Goal: Task Accomplishment & Management: Use online tool/utility

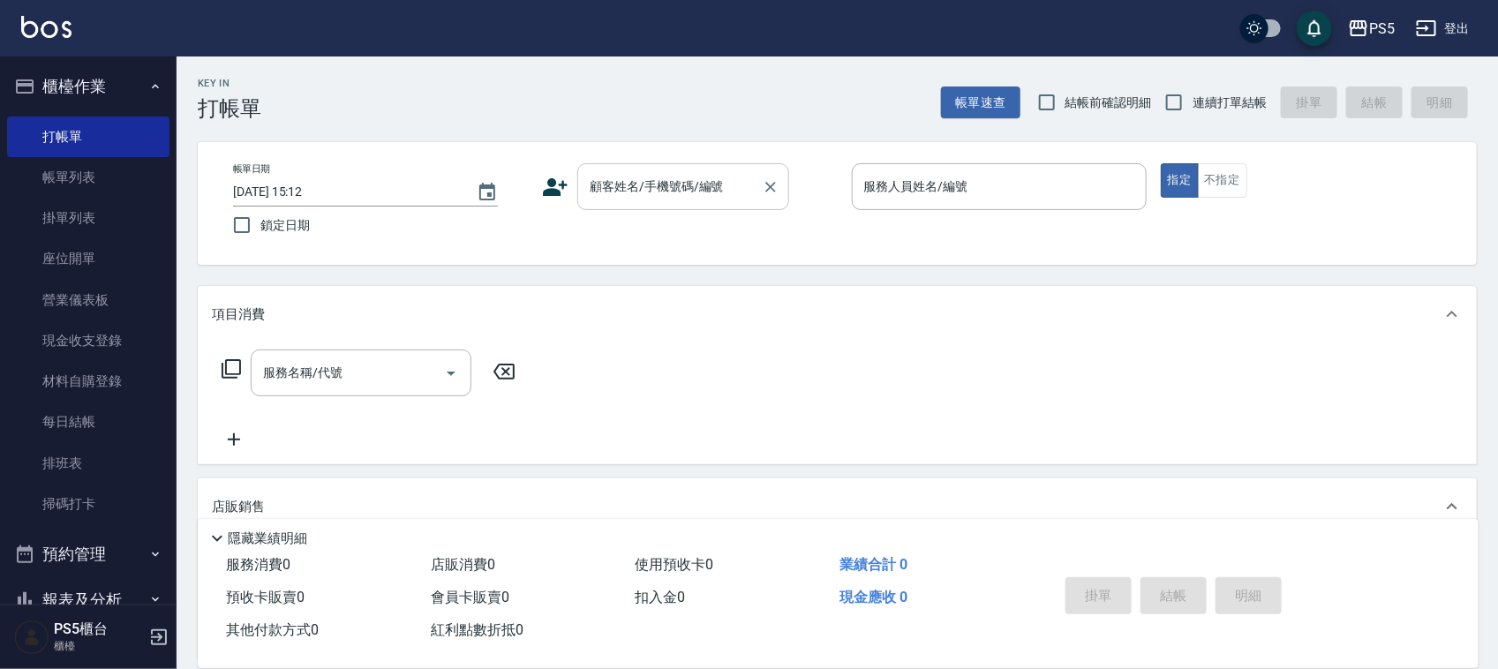
click at [594, 192] on input "顧客姓名/手機號碼/編號" at bounding box center [669, 186] width 169 height 31
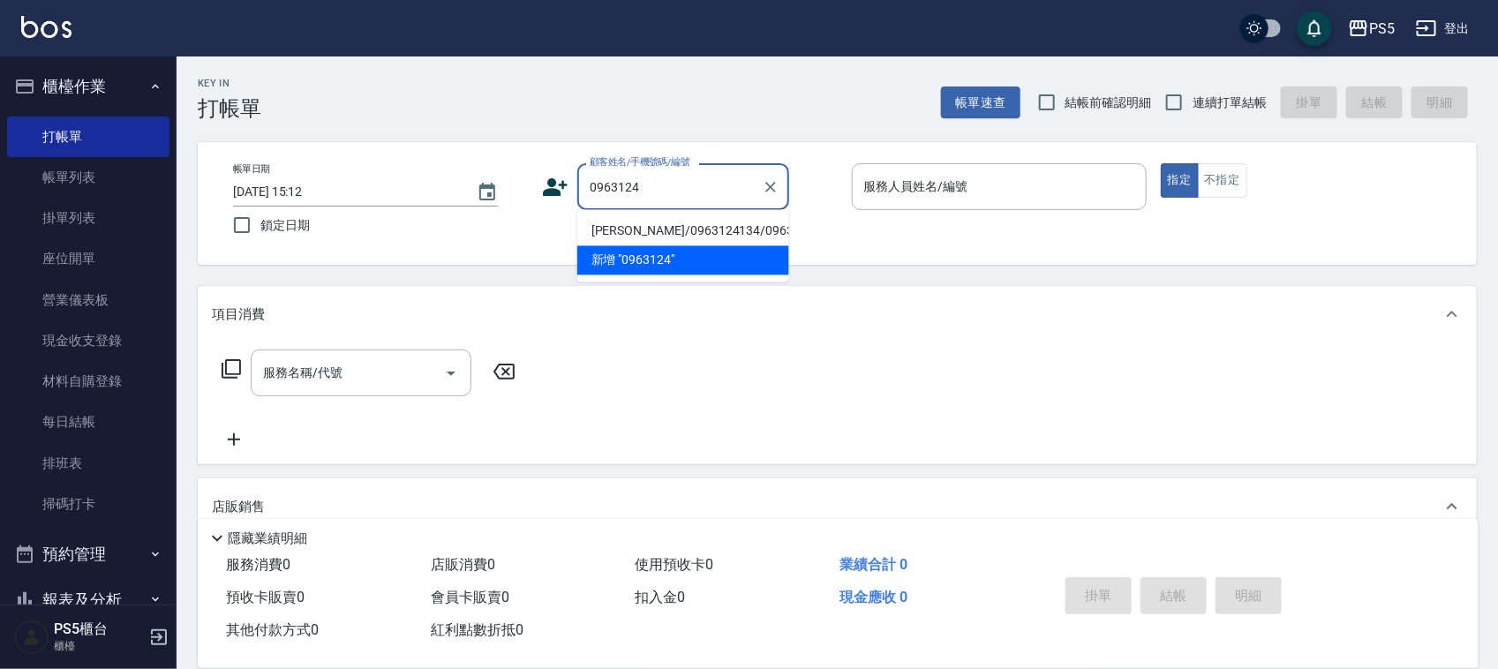
click at [638, 241] on li "[PERSON_NAME]/0963124134/0963124134" at bounding box center [683, 231] width 212 height 29
type input "[PERSON_NAME]/0963124134/0963124134"
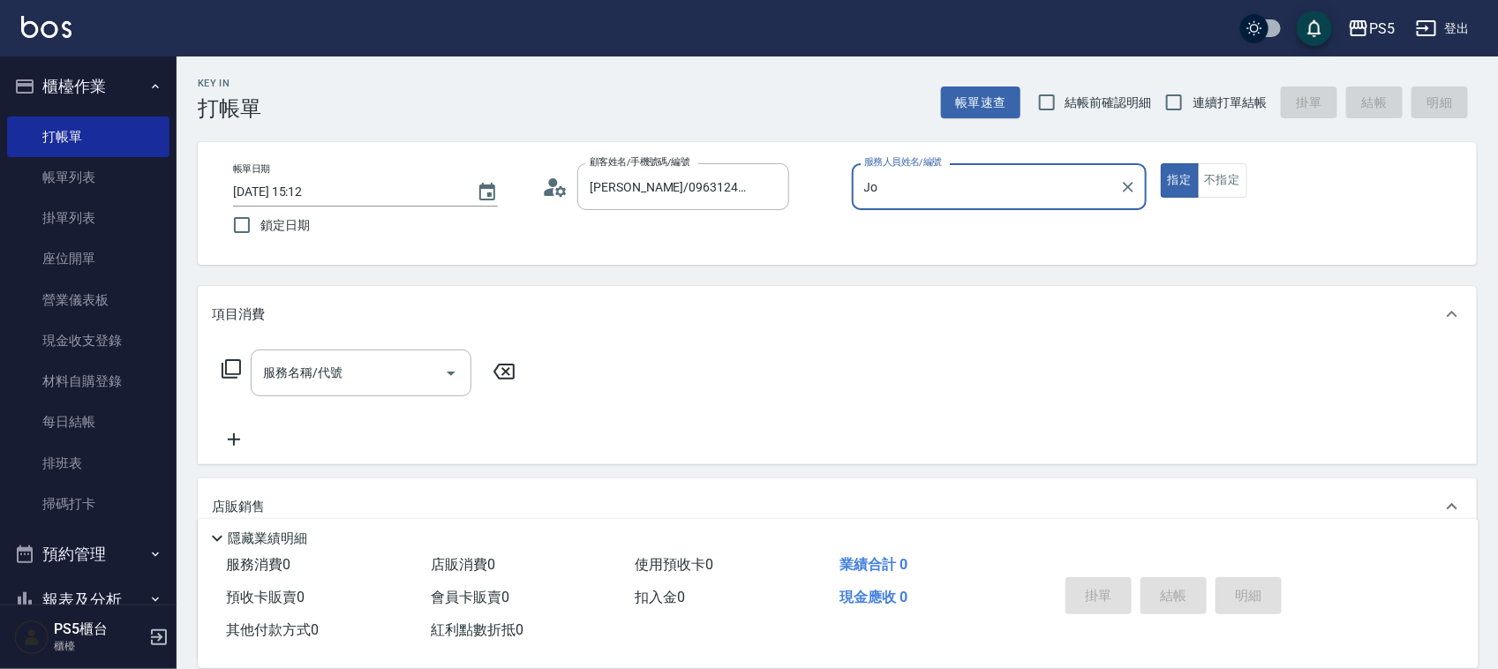
type input "J"
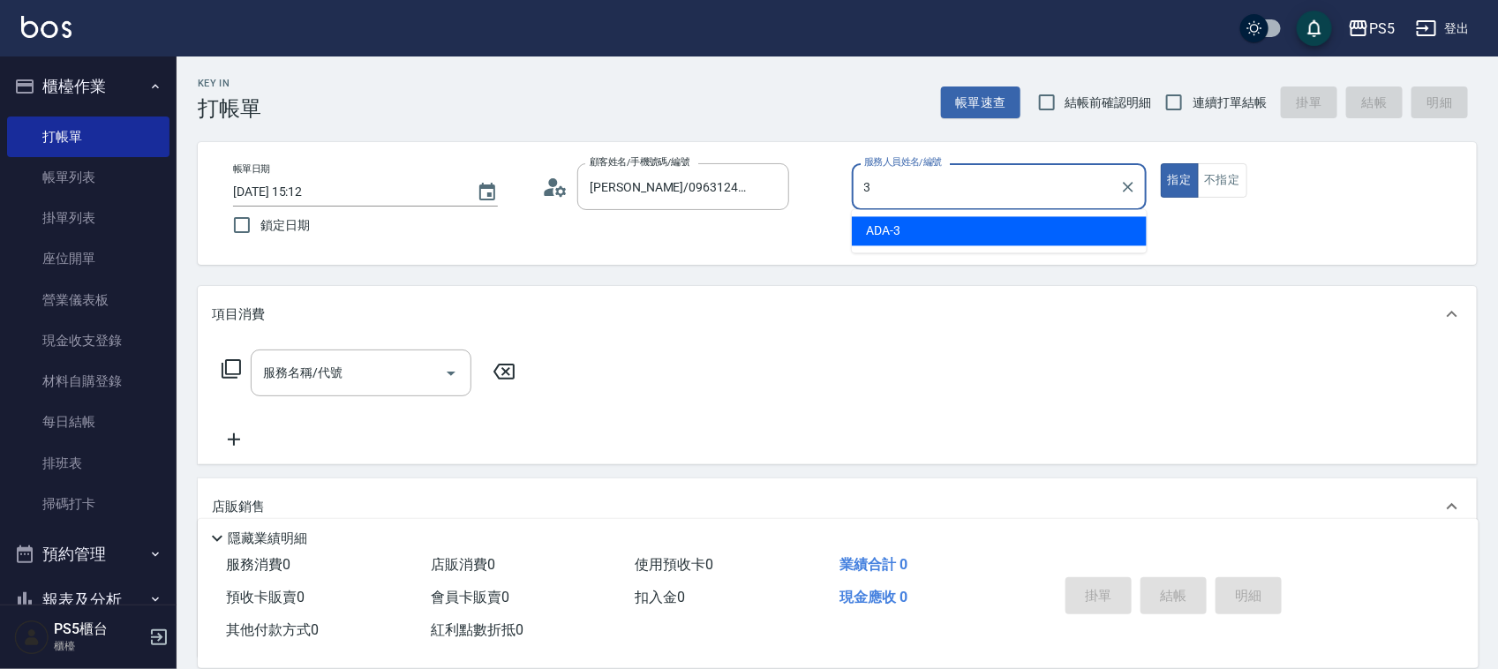
type input "ADA-3"
type button "true"
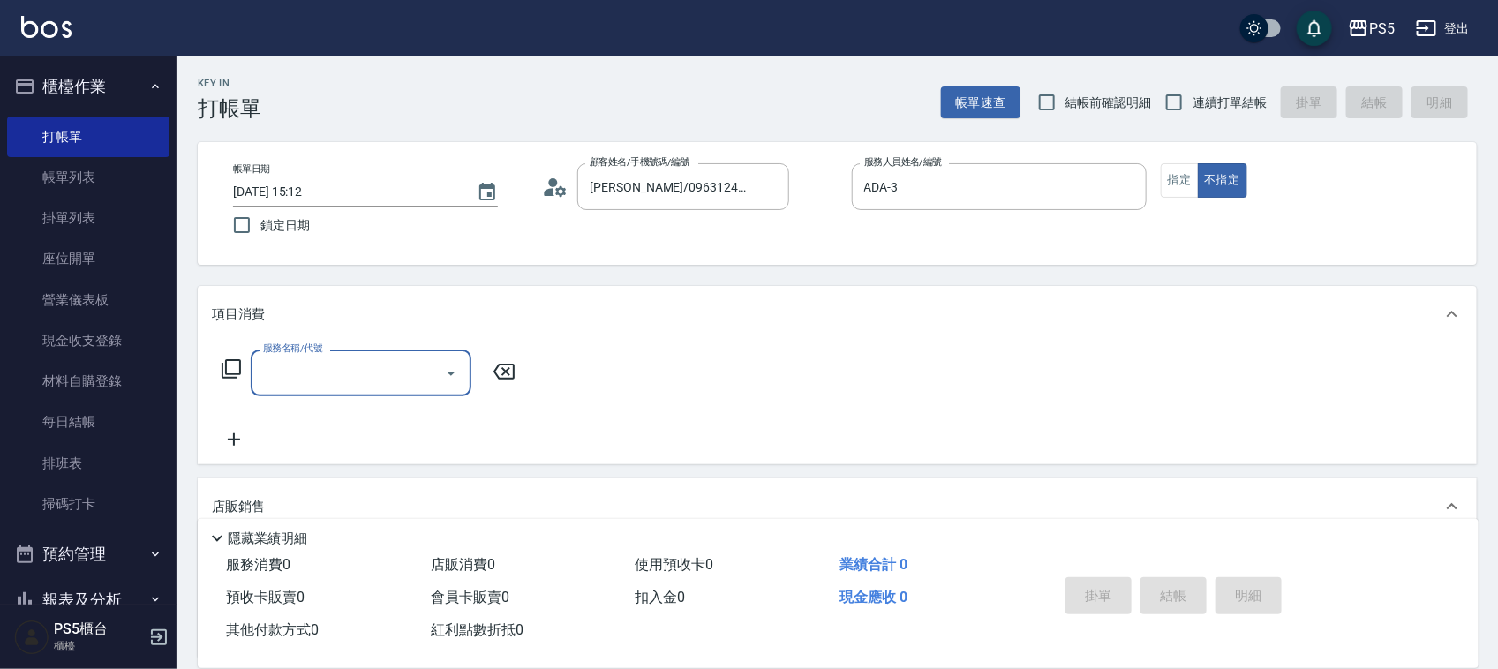
type input "1"
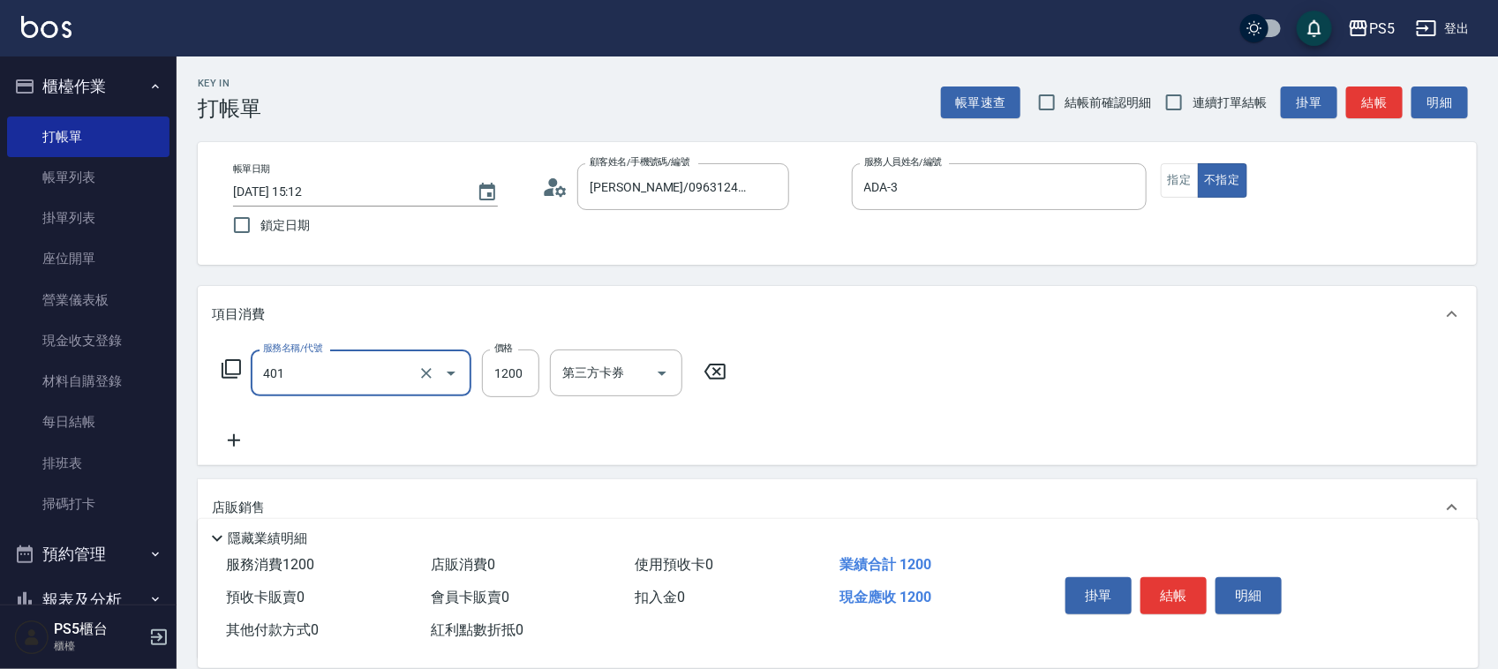
type input "基本染髮(401)"
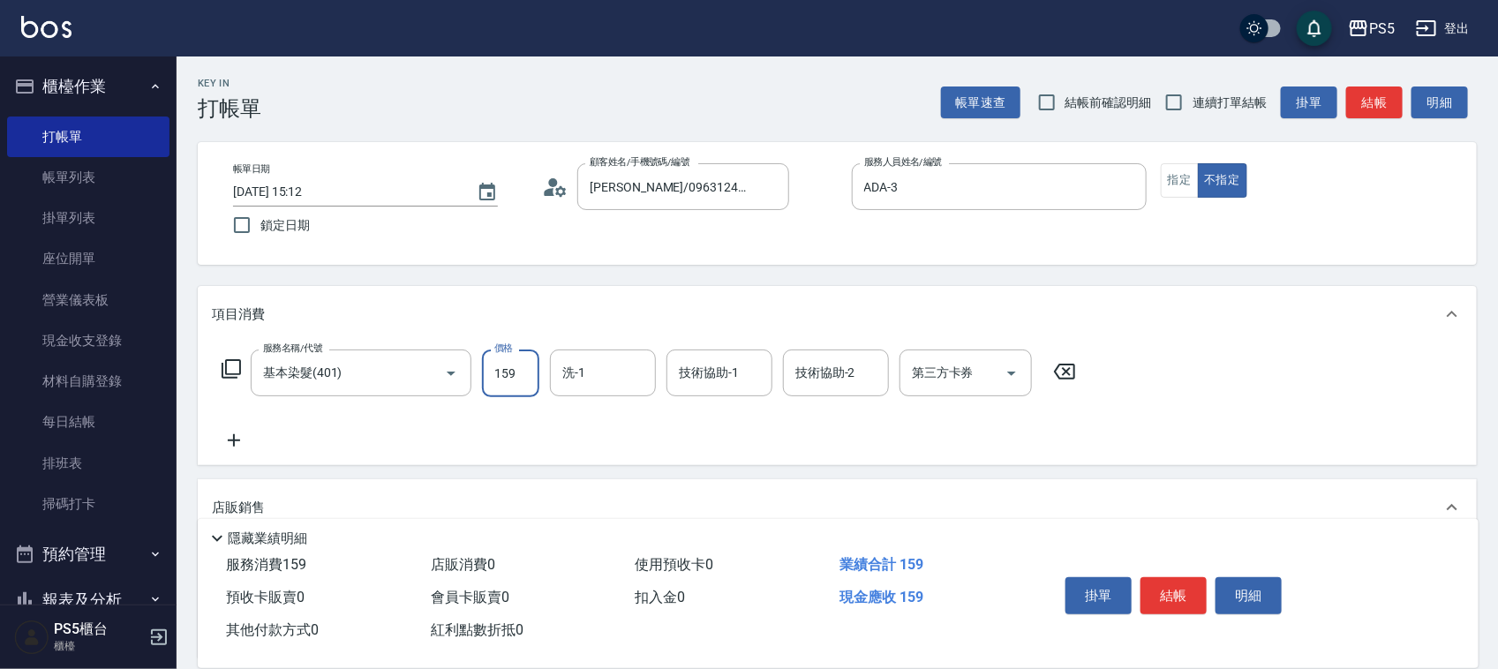
type input "1599"
